Goal: Complete application form: Complete application form

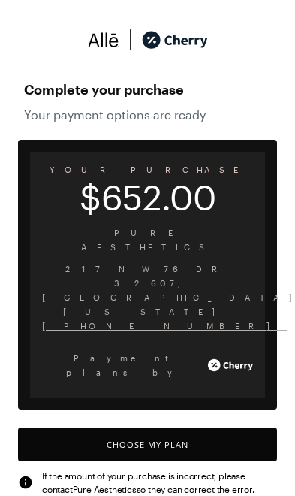
scroll to position [1242, 0]
click at [125, 428] on button "Choose My Plan" at bounding box center [147, 445] width 259 height 34
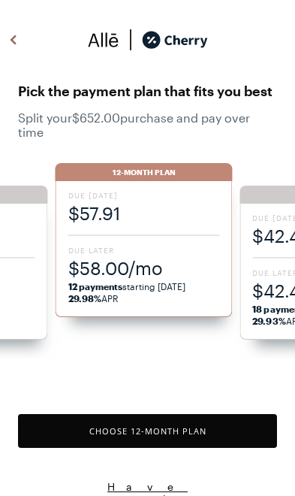
click at [171, 225] on div "Due [DATE] $57.91 Due Later $58.00/mo 12 payments starting [DATE] 29.98% APR" at bounding box center [144, 249] width 177 height 136
click at [161, 288] on span "12 payments starting [DATE]" at bounding box center [127, 286] width 118 height 11
click at [189, 434] on button "Choose 12 -Month Plan" at bounding box center [147, 431] width 259 height 34
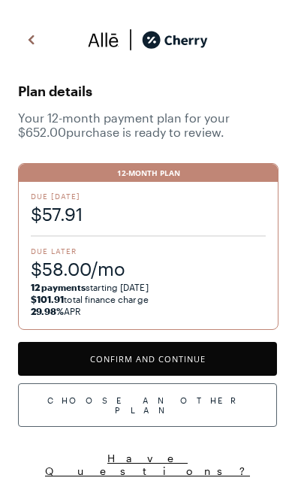
click at [196, 367] on button "Confirm and Continue" at bounding box center [147, 359] width 259 height 34
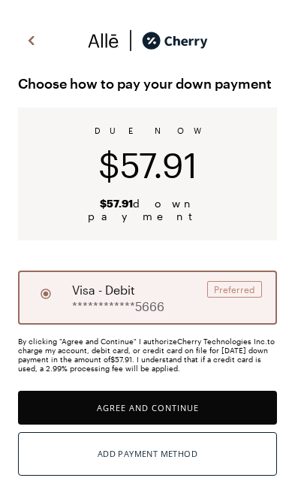
click at [219, 399] on button "Agree and Continue" at bounding box center [147, 408] width 259 height 34
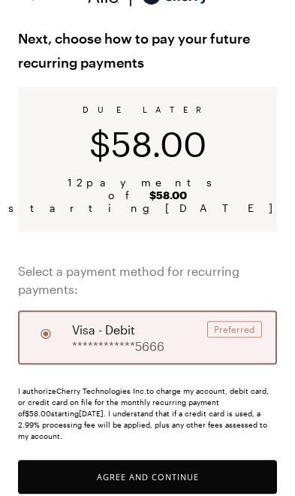
scroll to position [44, 0]
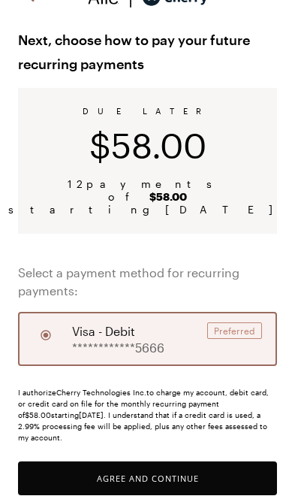
click at [228, 461] on button "Agree and Continue" at bounding box center [147, 478] width 259 height 34
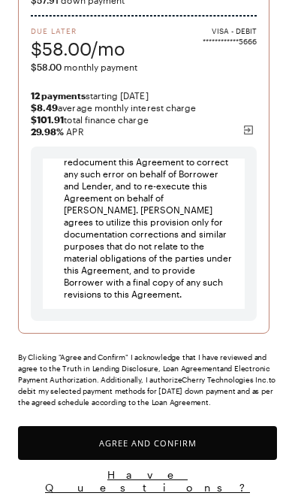
scroll to position [220, 0]
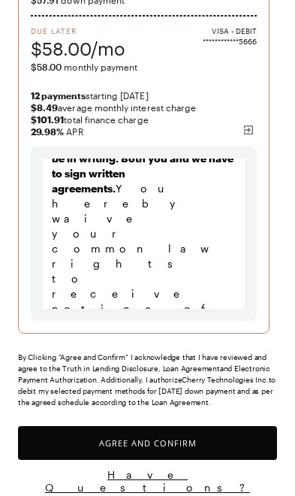
click at [195, 429] on button "Agree and Confirm" at bounding box center [147, 443] width 259 height 34
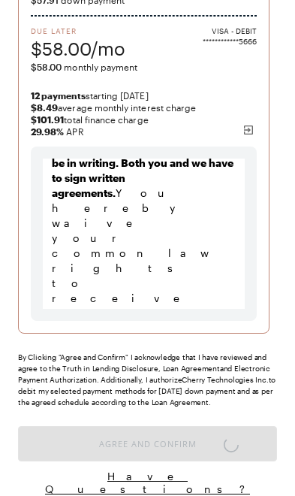
scroll to position [19283, 0]
